Goal: Check status: Check status

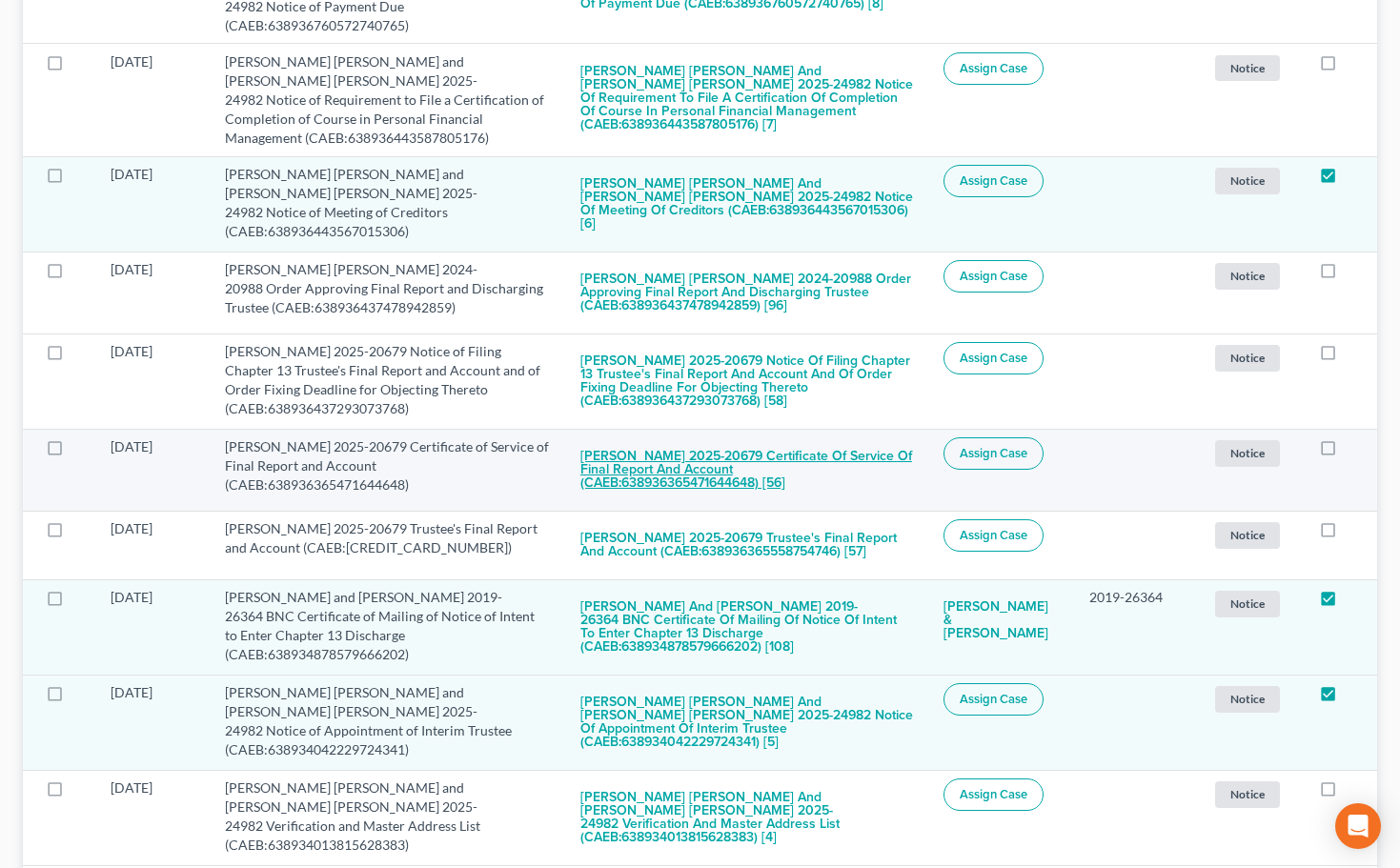
scroll to position [572, 0]
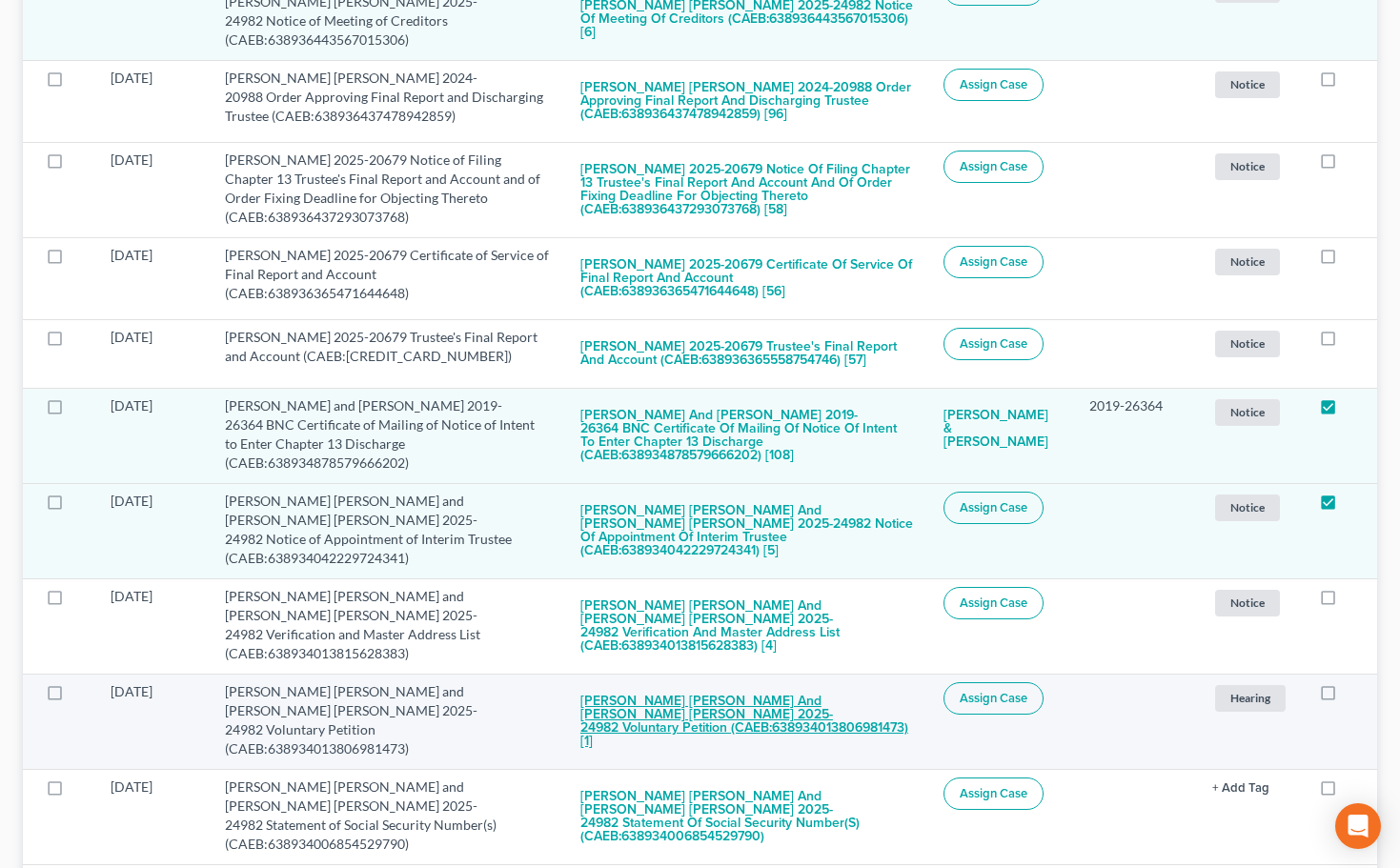
click at [652, 682] on button "[PERSON_NAME] [PERSON_NAME] and [PERSON_NAME] [PERSON_NAME] 2025-24982 Voluntar…" at bounding box center [747, 721] width 334 height 78
checkbox input "true"
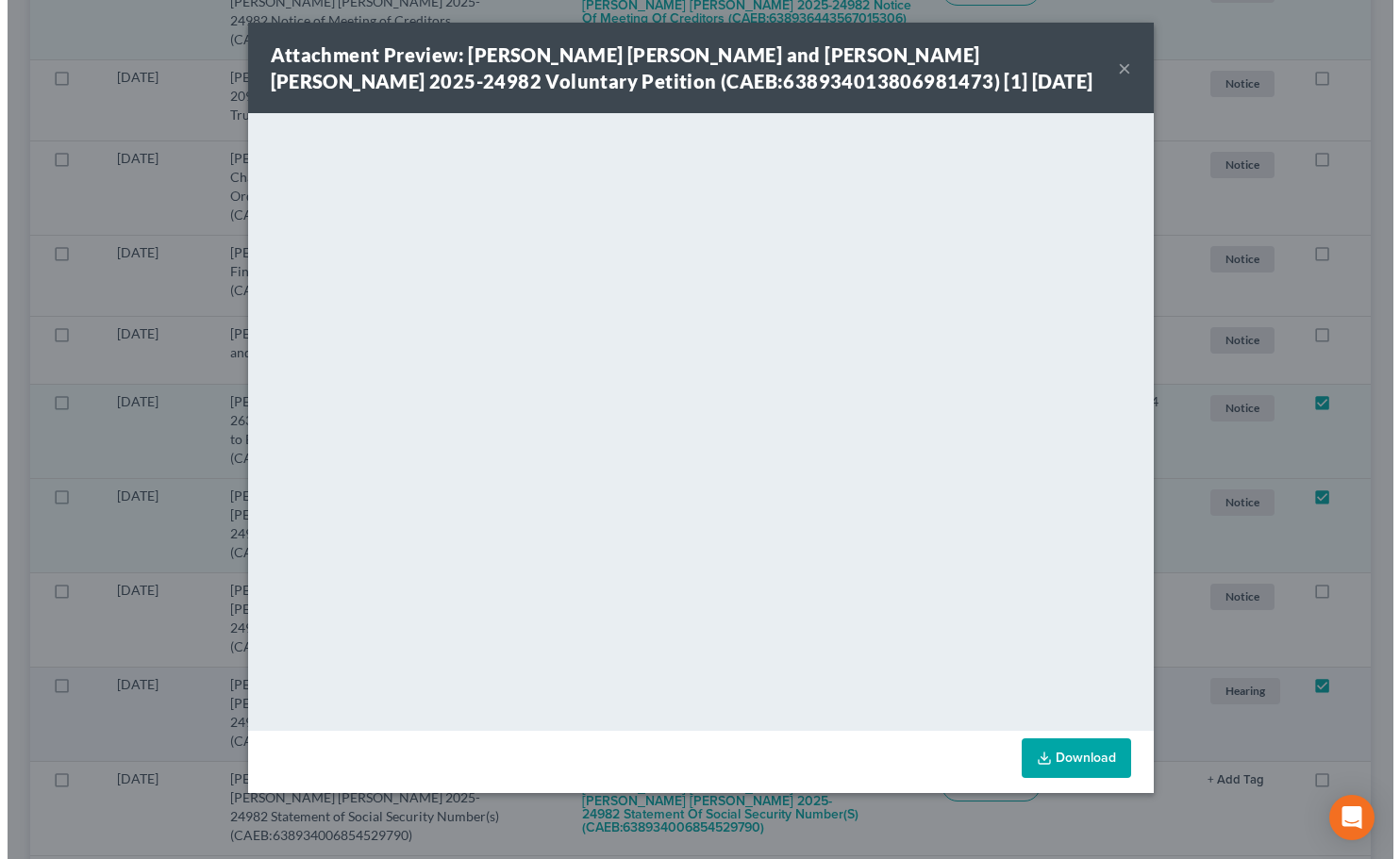
scroll to position [742, 0]
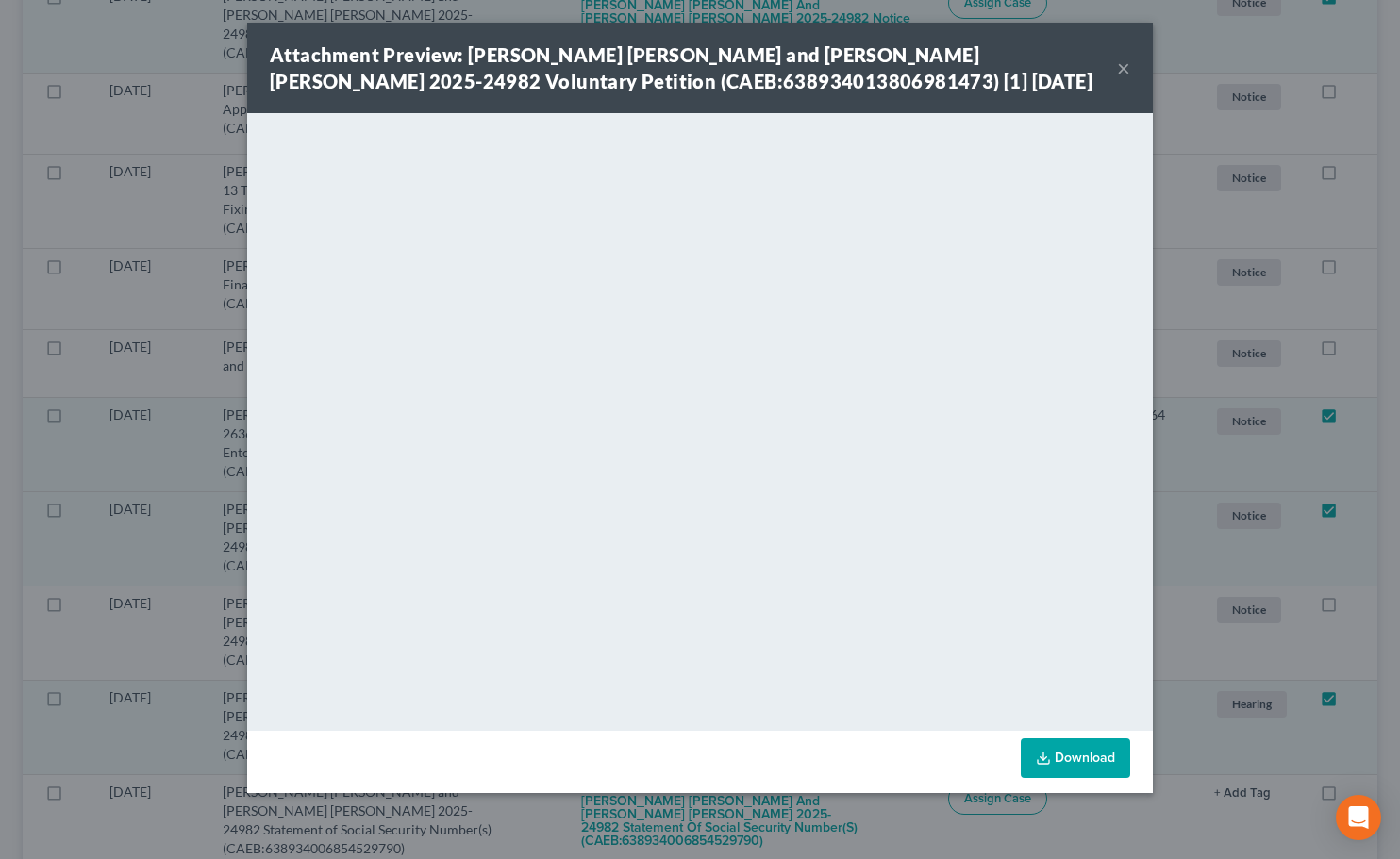
click at [1133, 45] on div "Attachment Preview: [PERSON_NAME] [PERSON_NAME] and [PERSON_NAME] [PERSON_NAME]…" at bounding box center [700, 68] width 906 height 90
click at [1130, 71] on button "×" at bounding box center [1124, 68] width 13 height 23
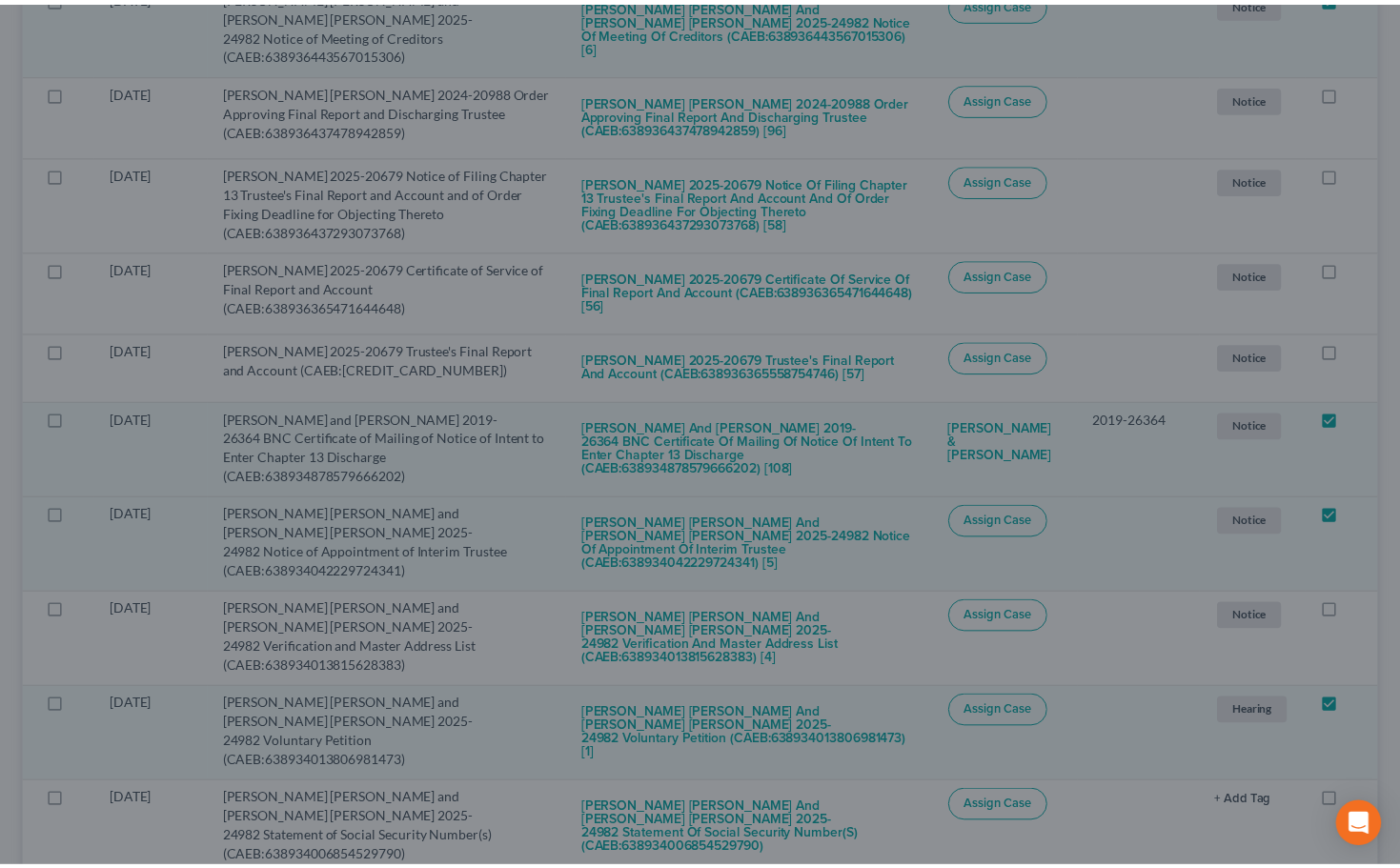
scroll to position [762, 0]
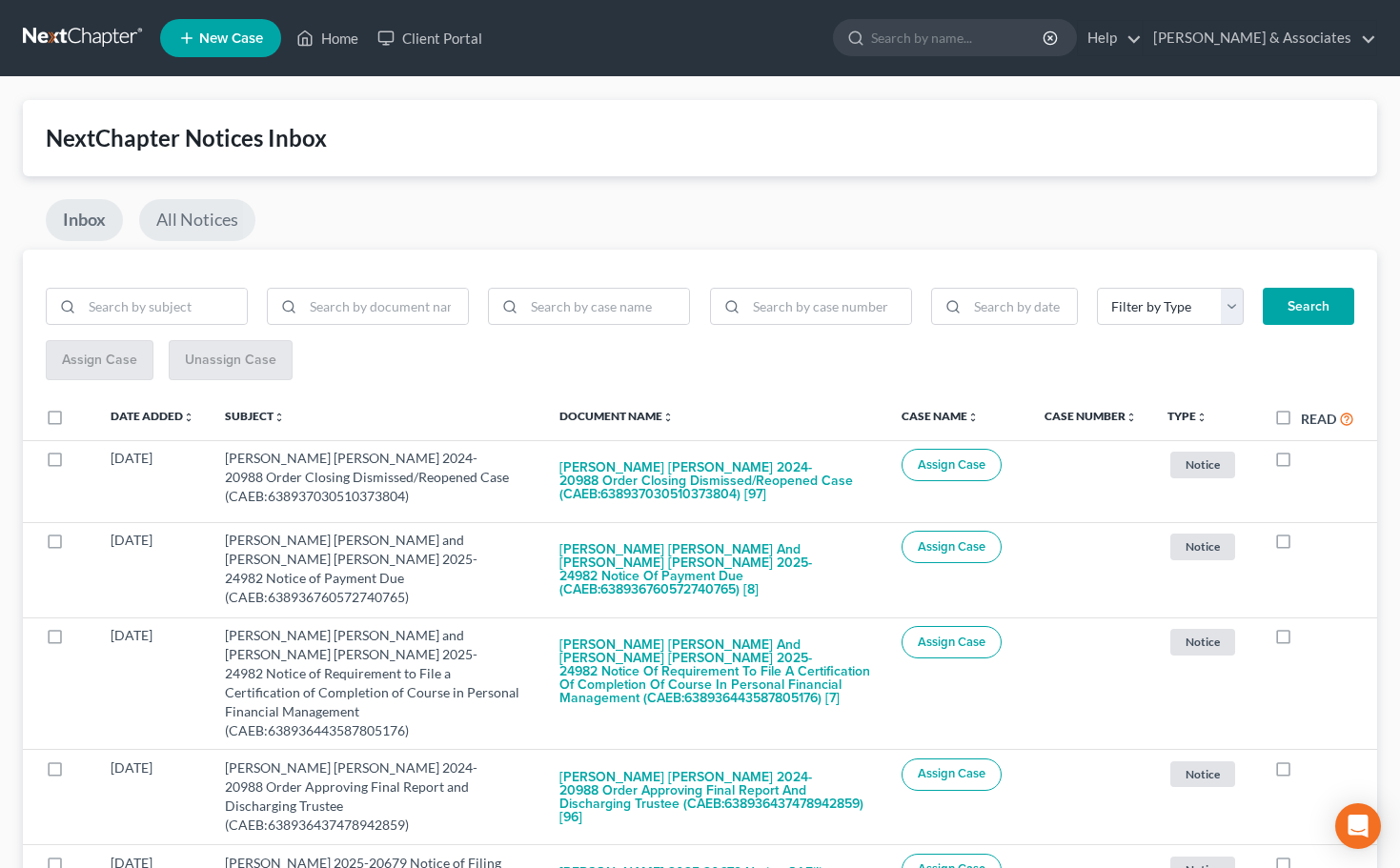
click at [216, 211] on link "All Notices" at bounding box center [197, 220] width 116 height 42
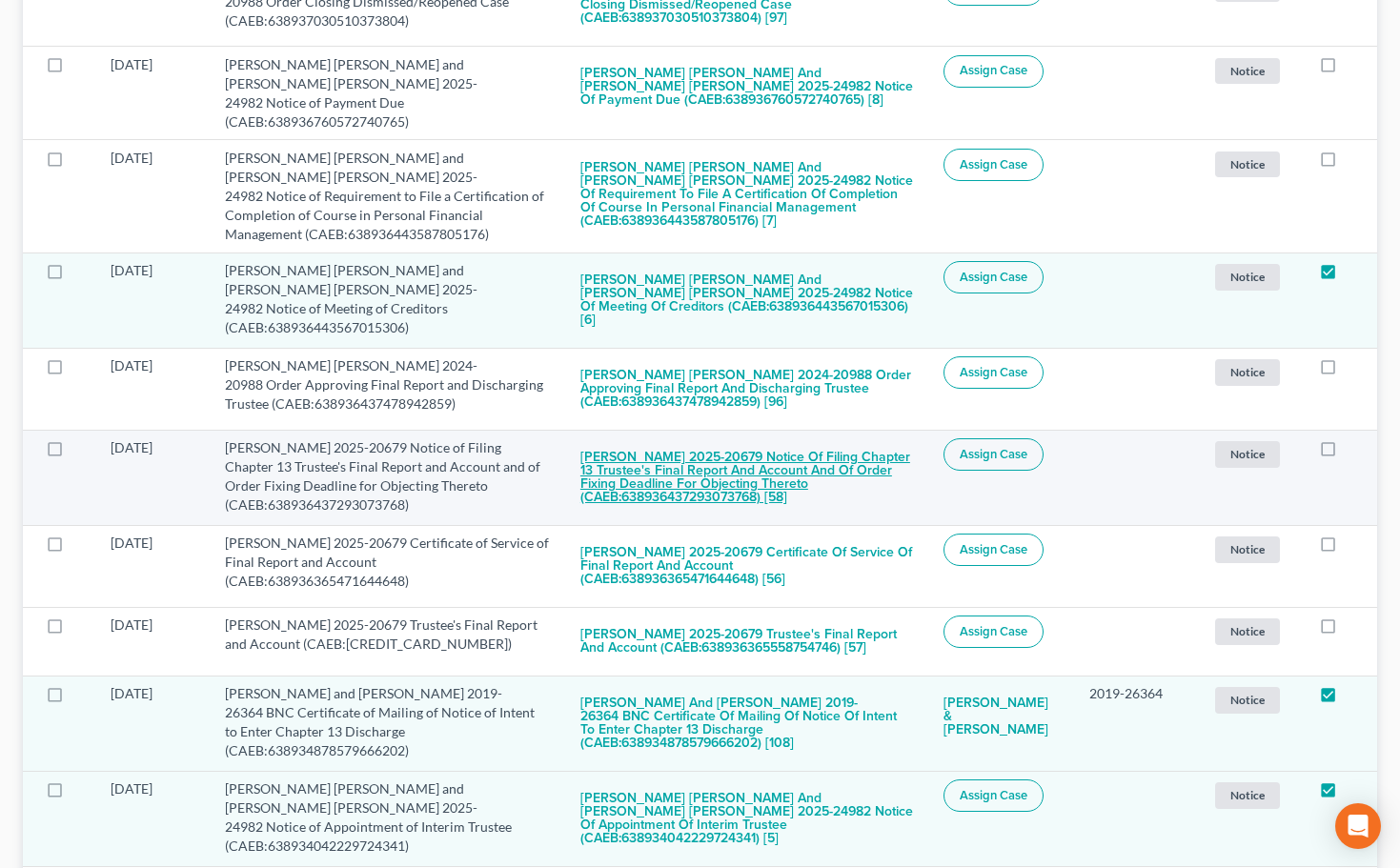
scroll to position [572, 0]
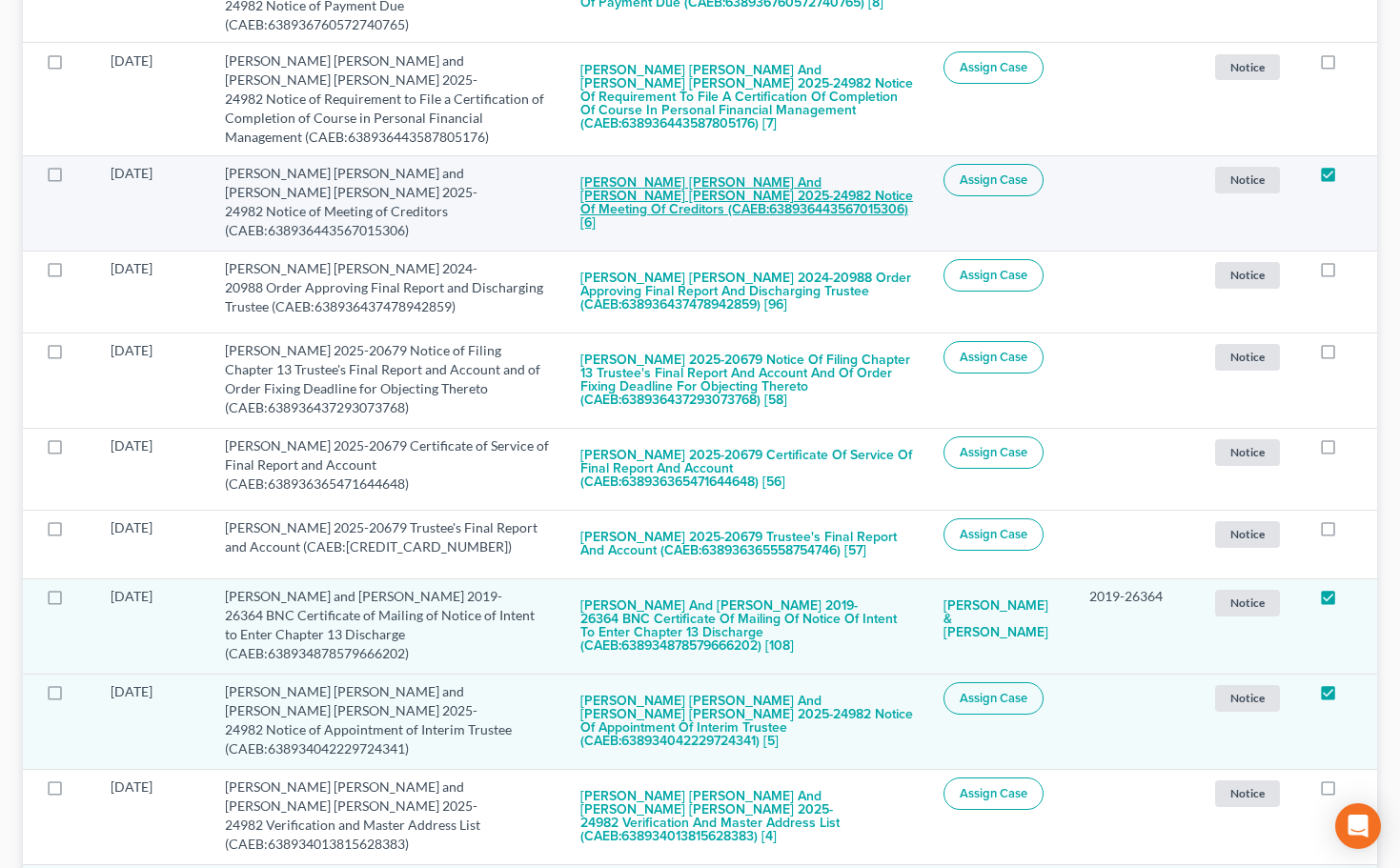
click at [752, 185] on button "[PERSON_NAME] [PERSON_NAME] and [PERSON_NAME] [PERSON_NAME] 2025-24982 Notice o…" at bounding box center [747, 202] width 334 height 78
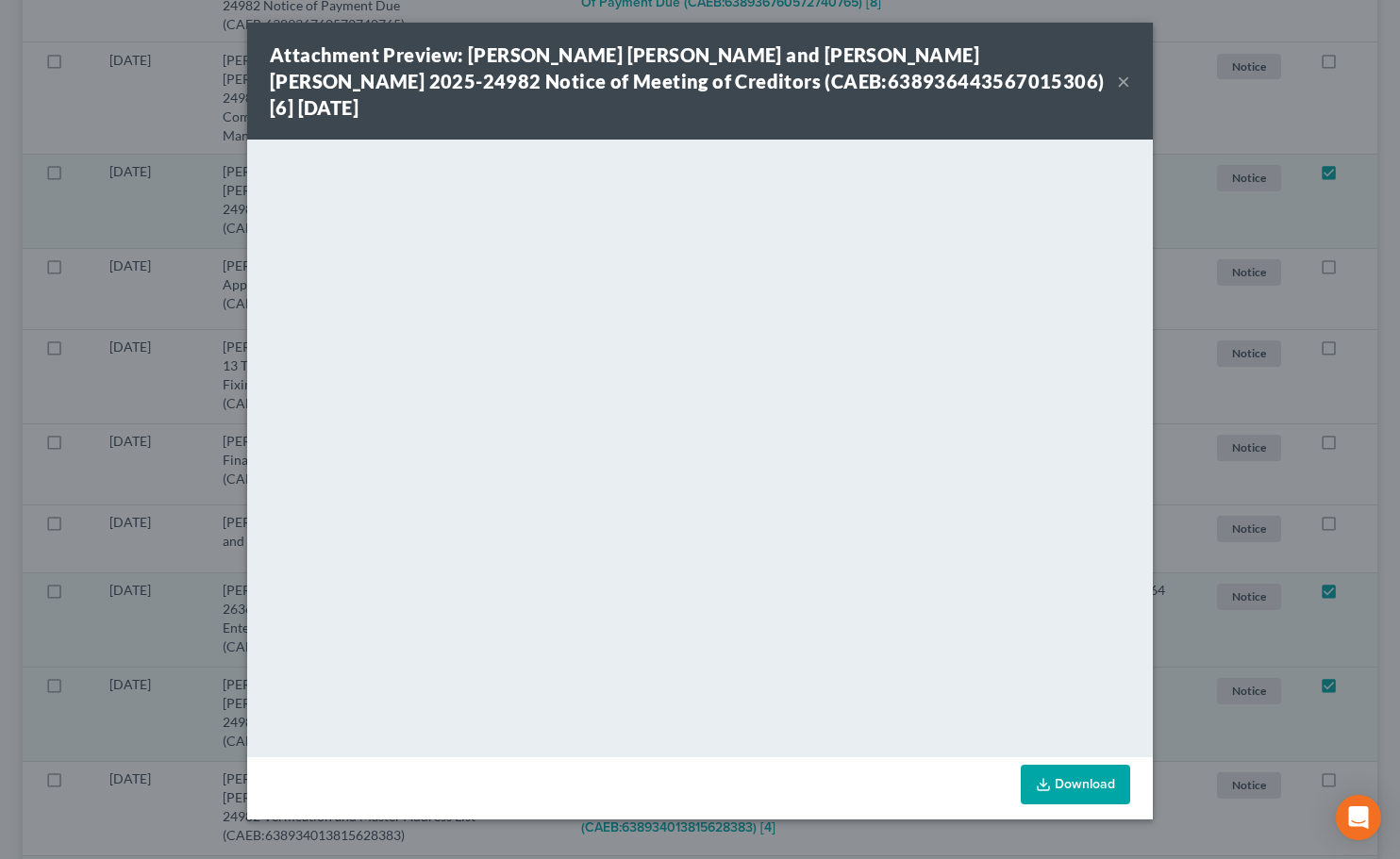
click at [1124, 77] on button "×" at bounding box center [1124, 81] width 13 height 23
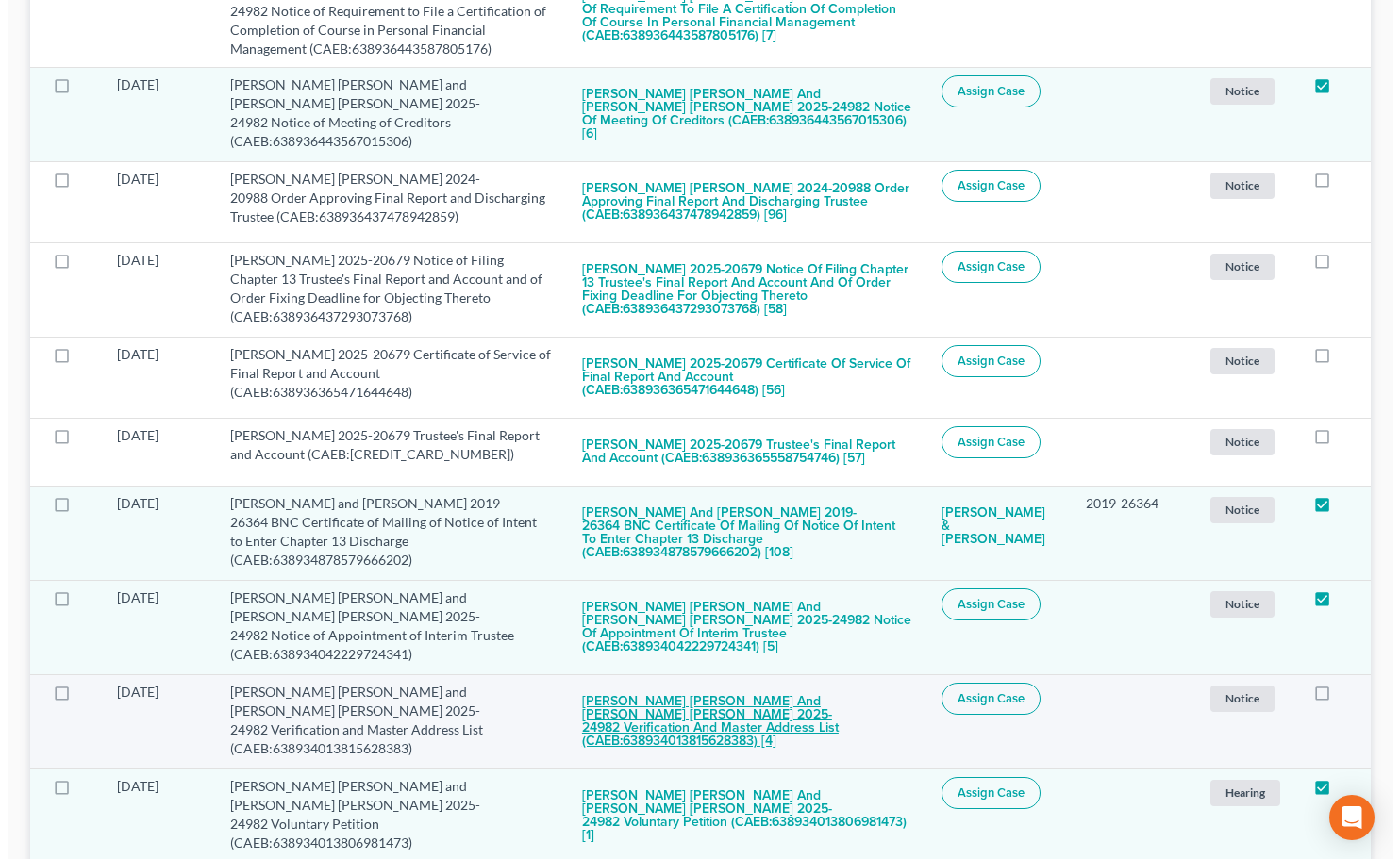
scroll to position [660, 0]
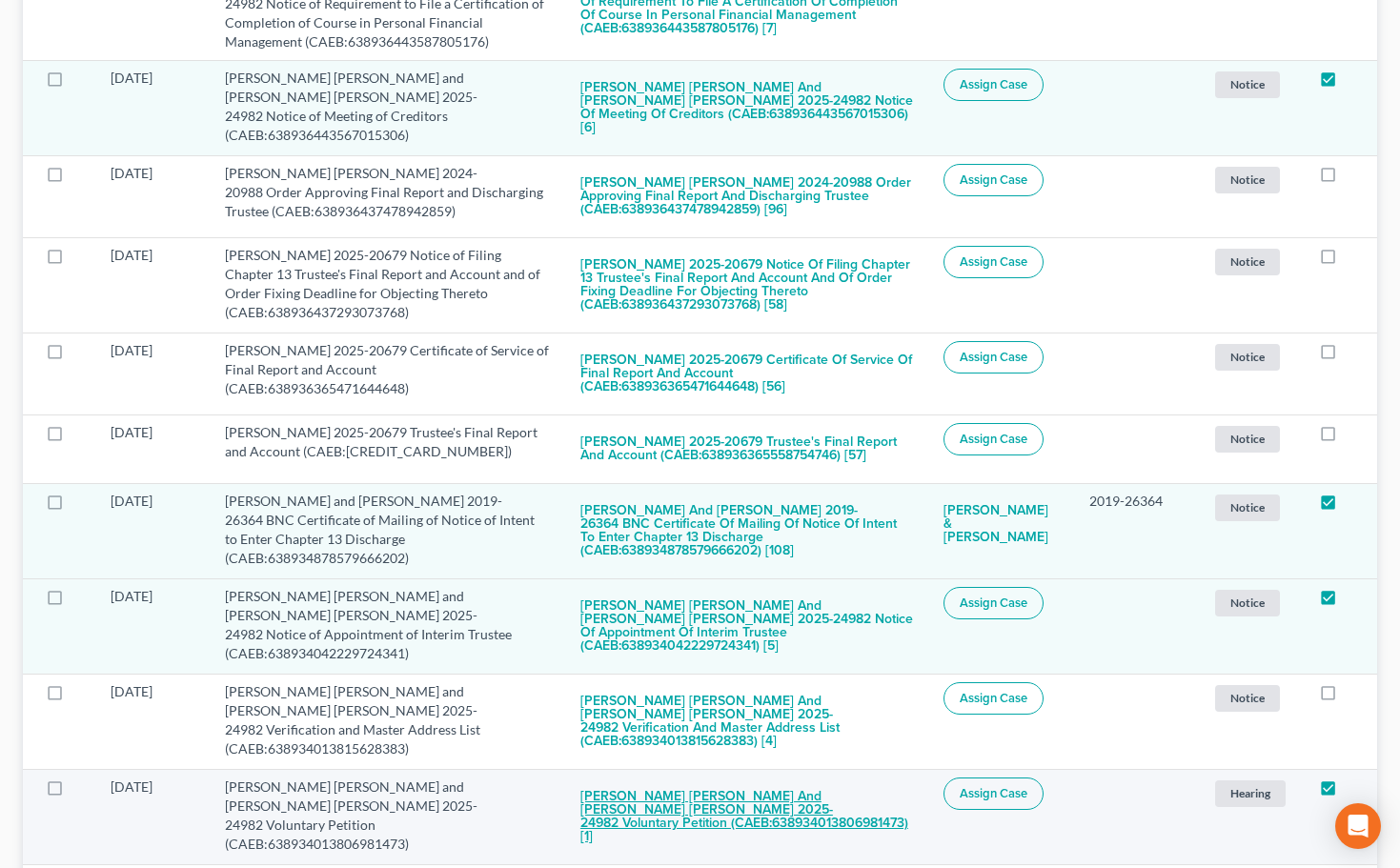
click at [768, 778] on button "[PERSON_NAME] [PERSON_NAME] and [PERSON_NAME] [PERSON_NAME] 2025-24982 Voluntar…" at bounding box center [747, 816] width 334 height 78
